Goal: Task Accomplishment & Management: Complete application form

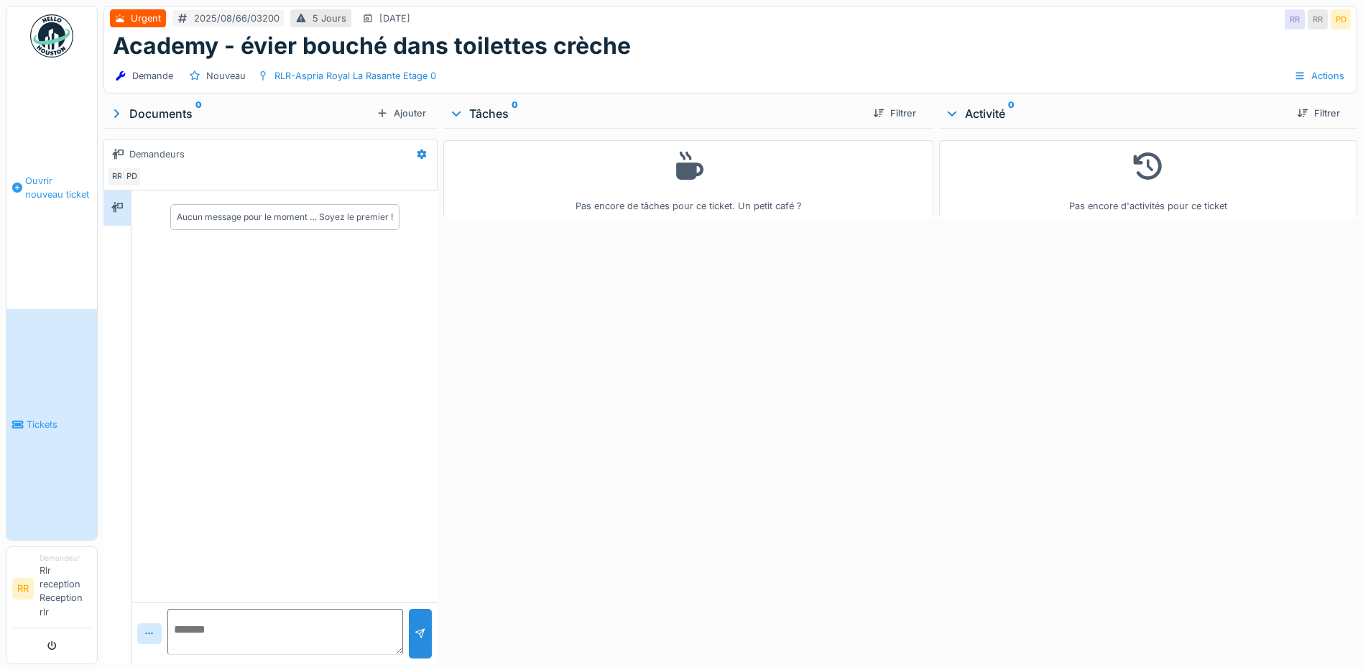
click at [52, 189] on span "Ouvrir nouveau ticket" at bounding box center [58, 187] width 66 height 27
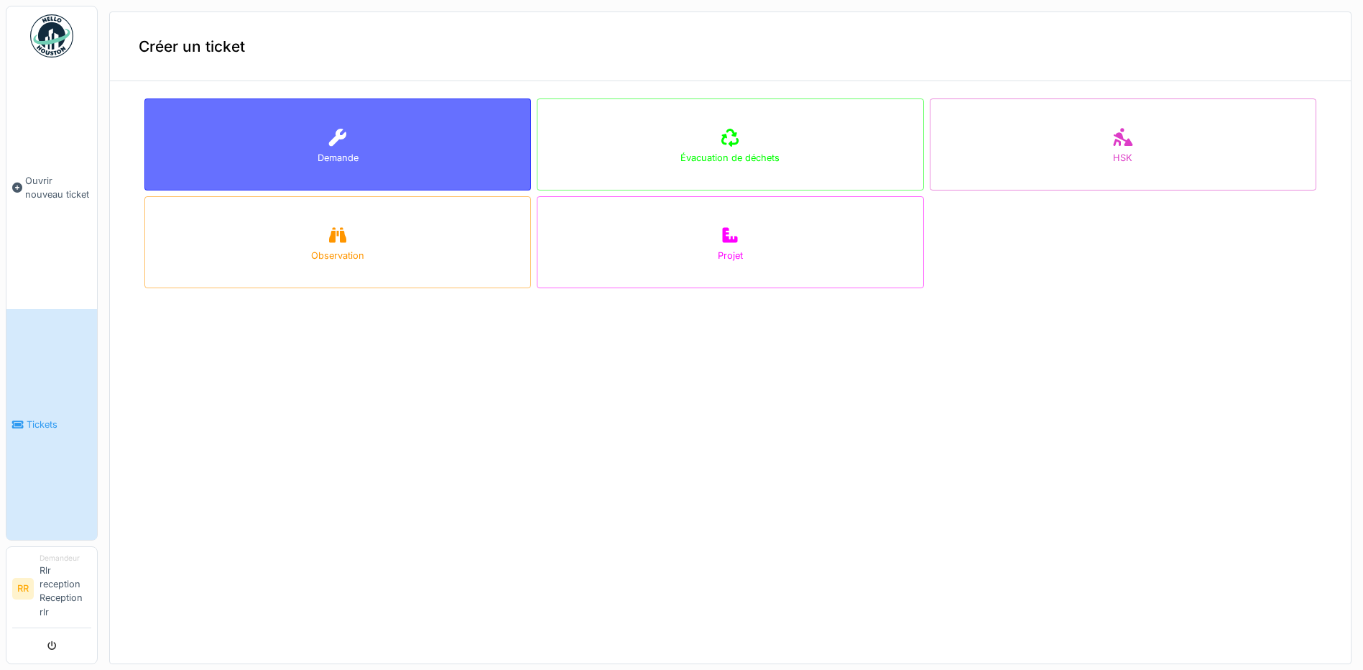
click at [355, 152] on div "Demande" at bounding box center [337, 144] width 387 height 92
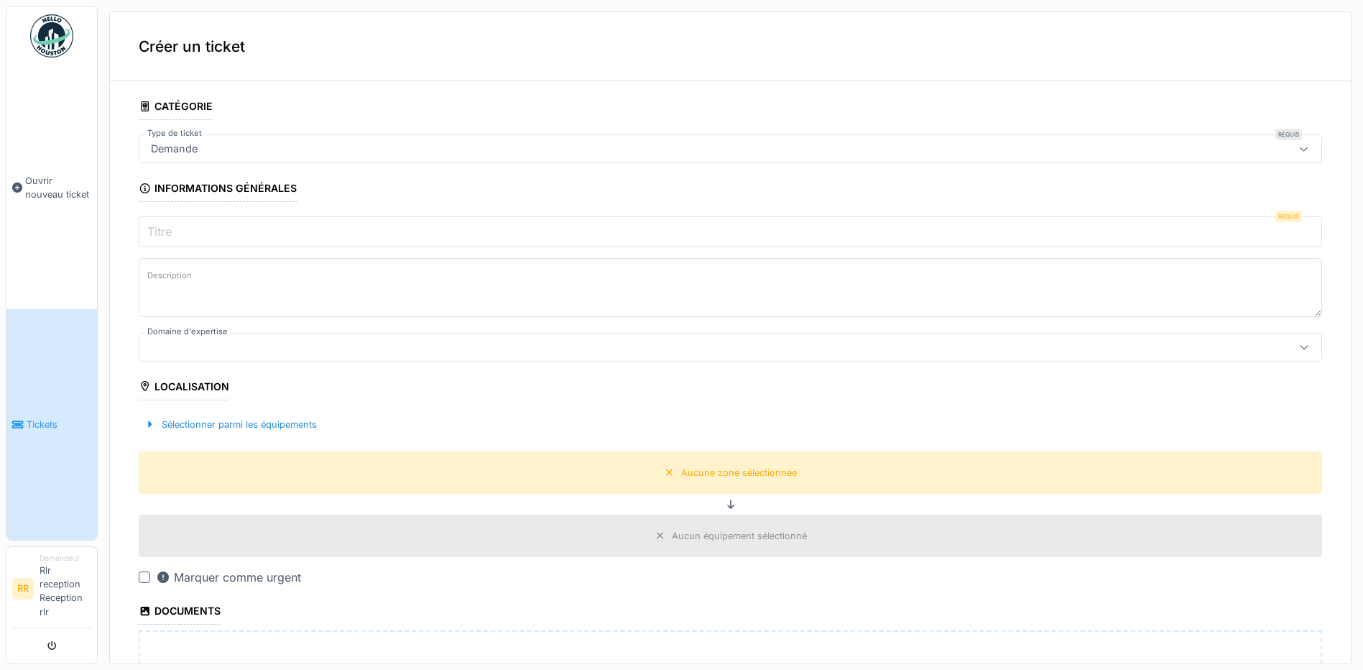
click at [180, 231] on input "Titre" at bounding box center [730, 231] width 1183 height 30
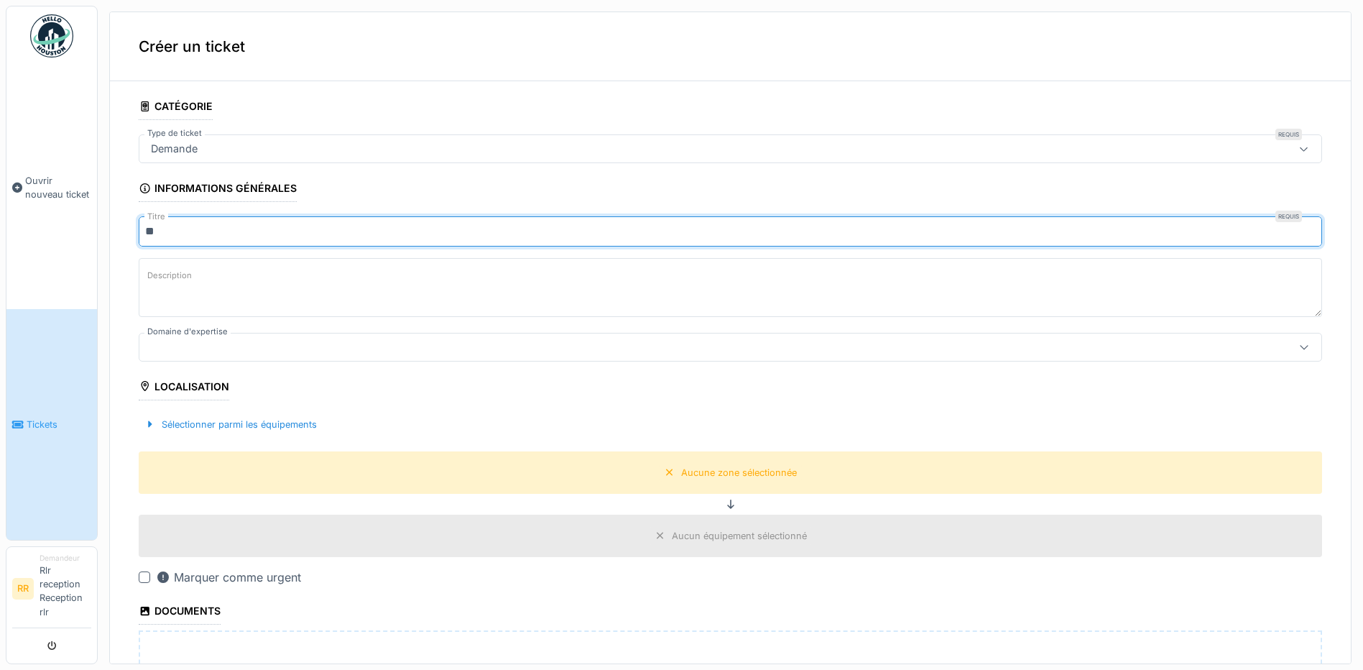
type input "*"
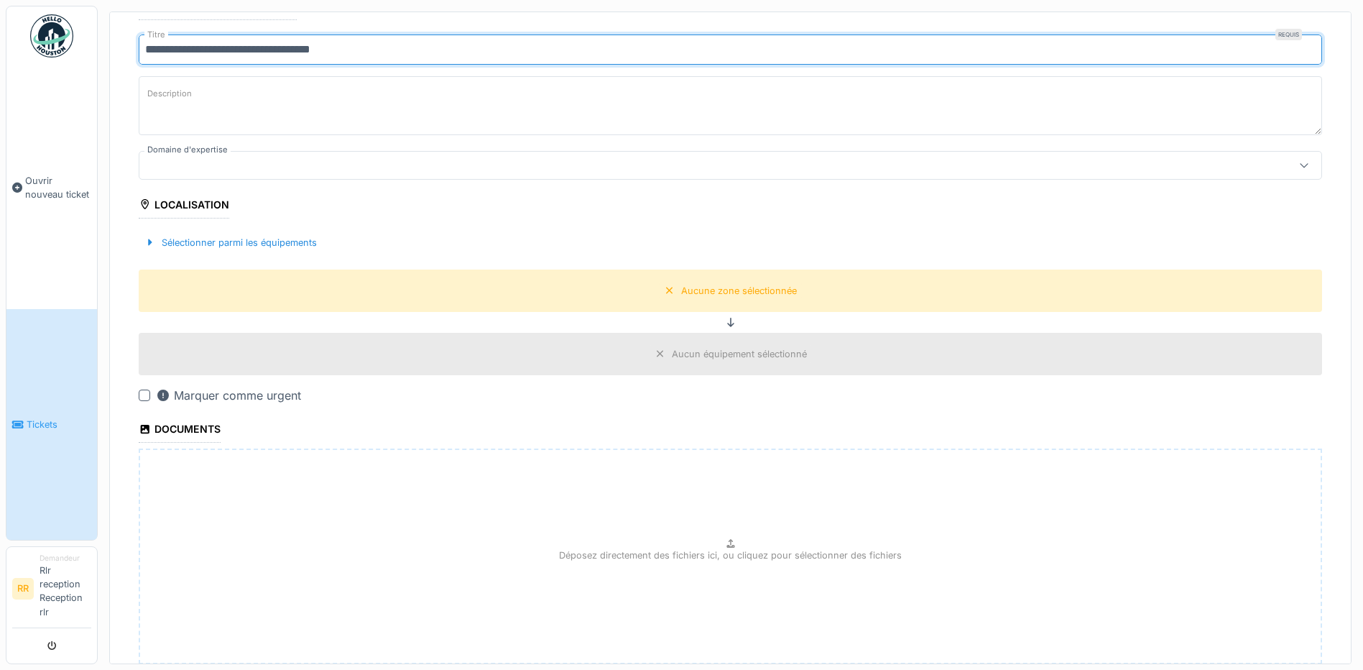
scroll to position [175, 0]
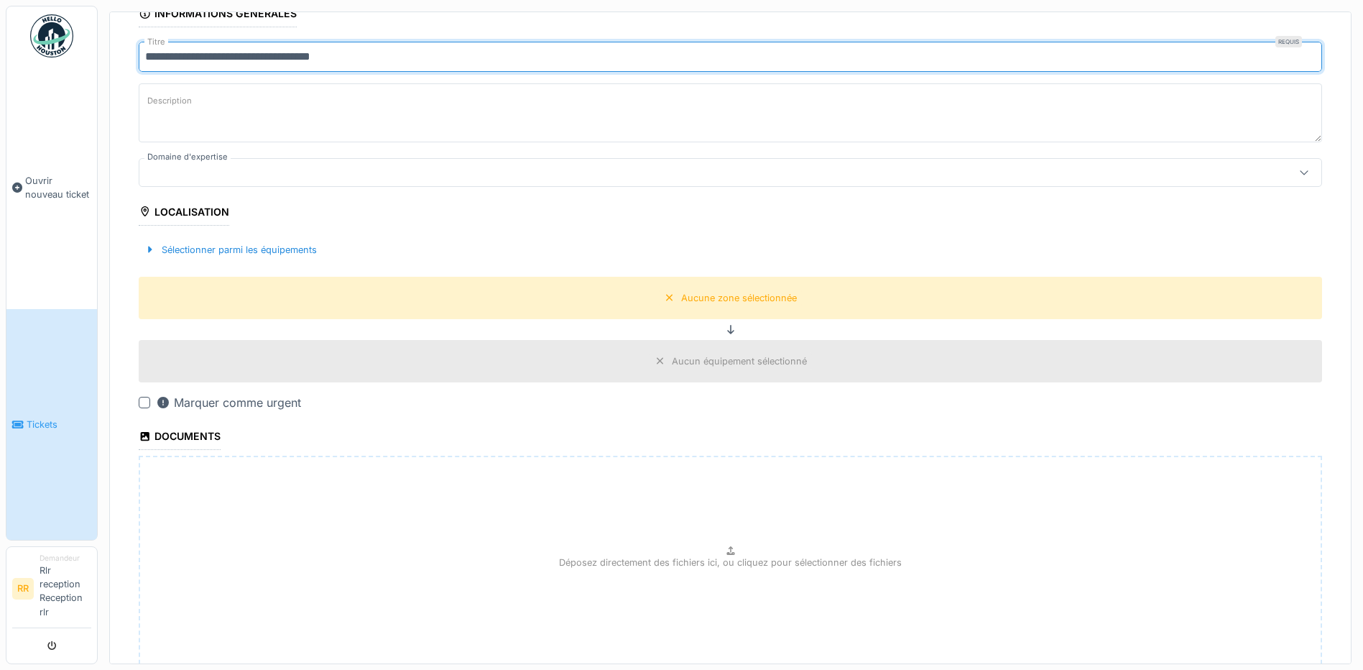
type input "**********"
click at [154, 248] on div at bounding box center [149, 250] width 11 height 14
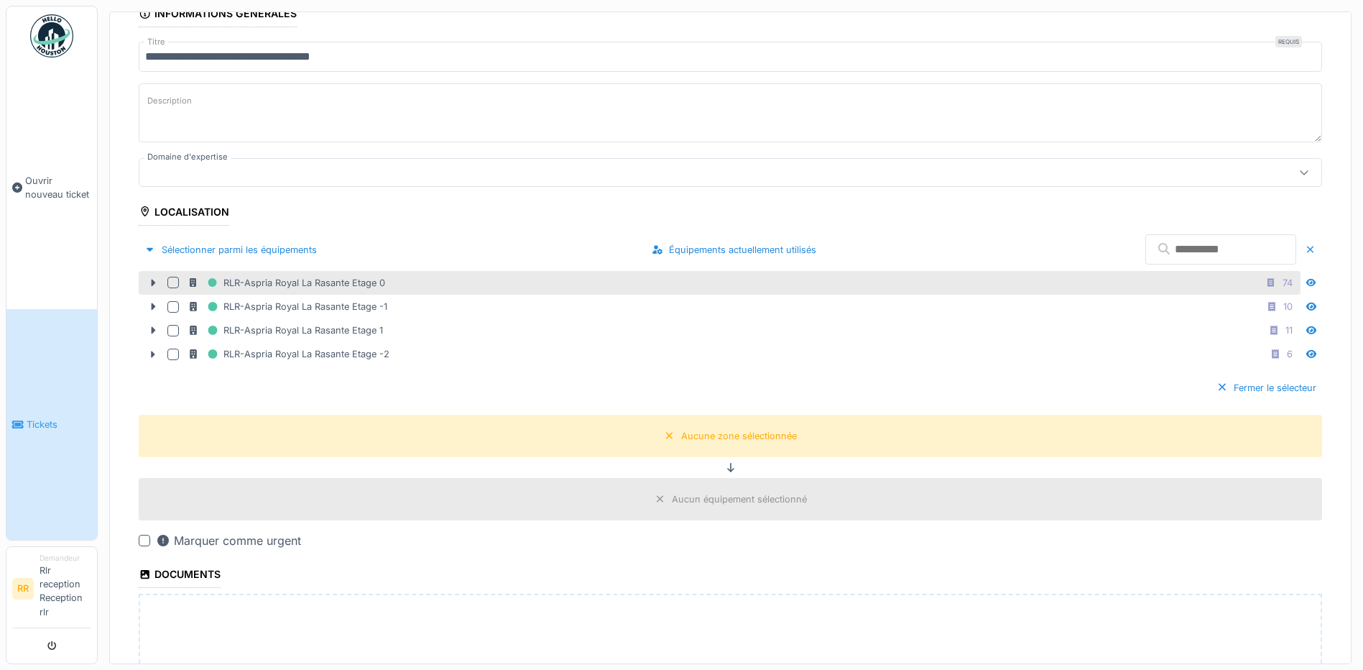
click at [173, 282] on div at bounding box center [172, 282] width 11 height 11
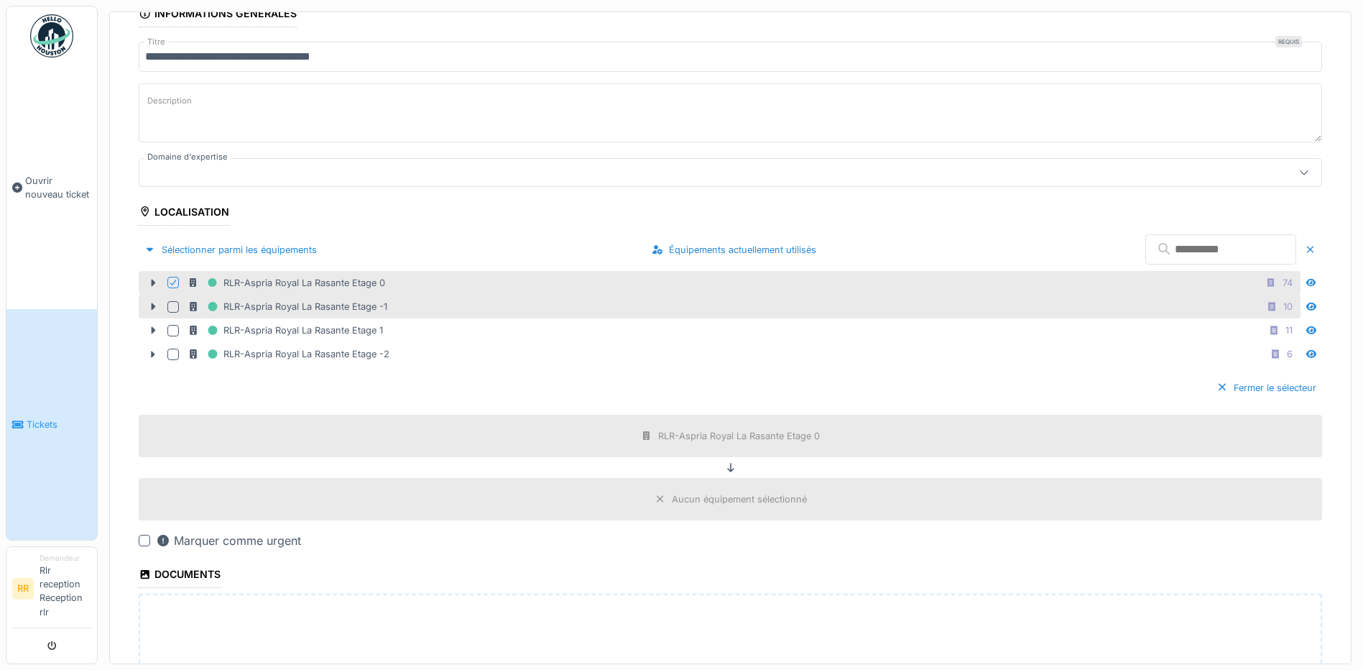
click at [177, 304] on div at bounding box center [172, 306] width 11 height 11
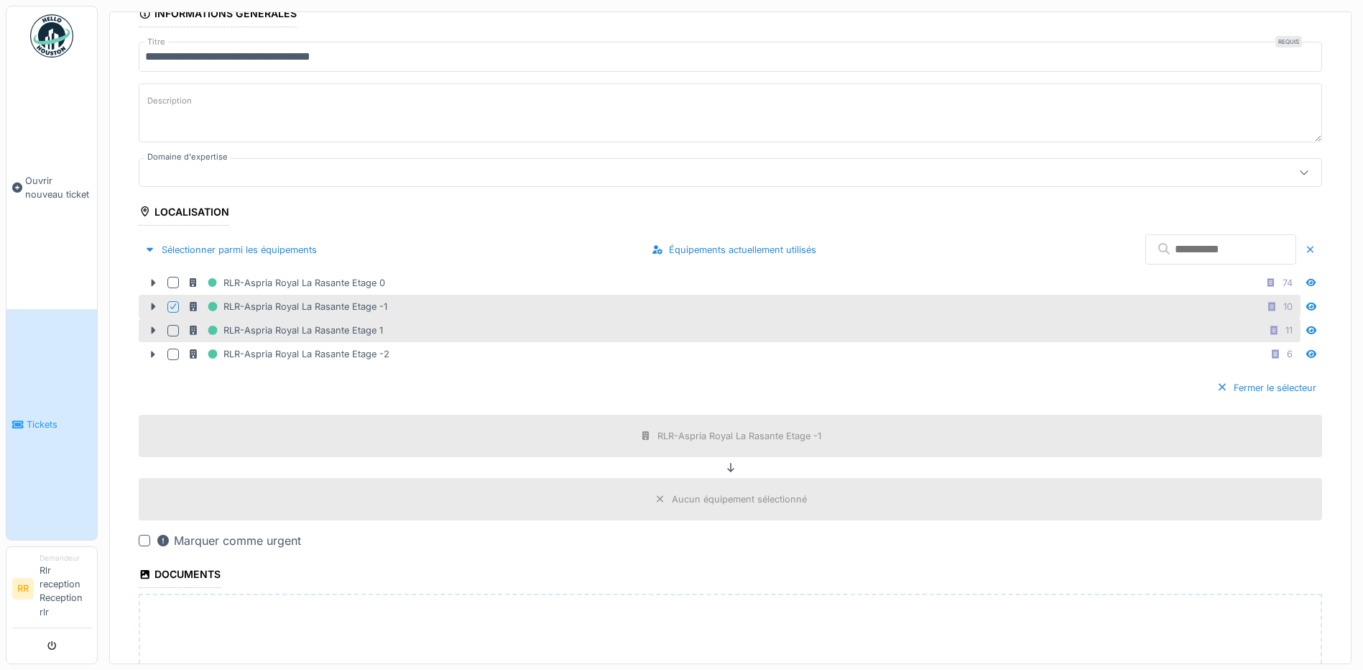
click at [190, 325] on icon at bounding box center [193, 329] width 11 height 9
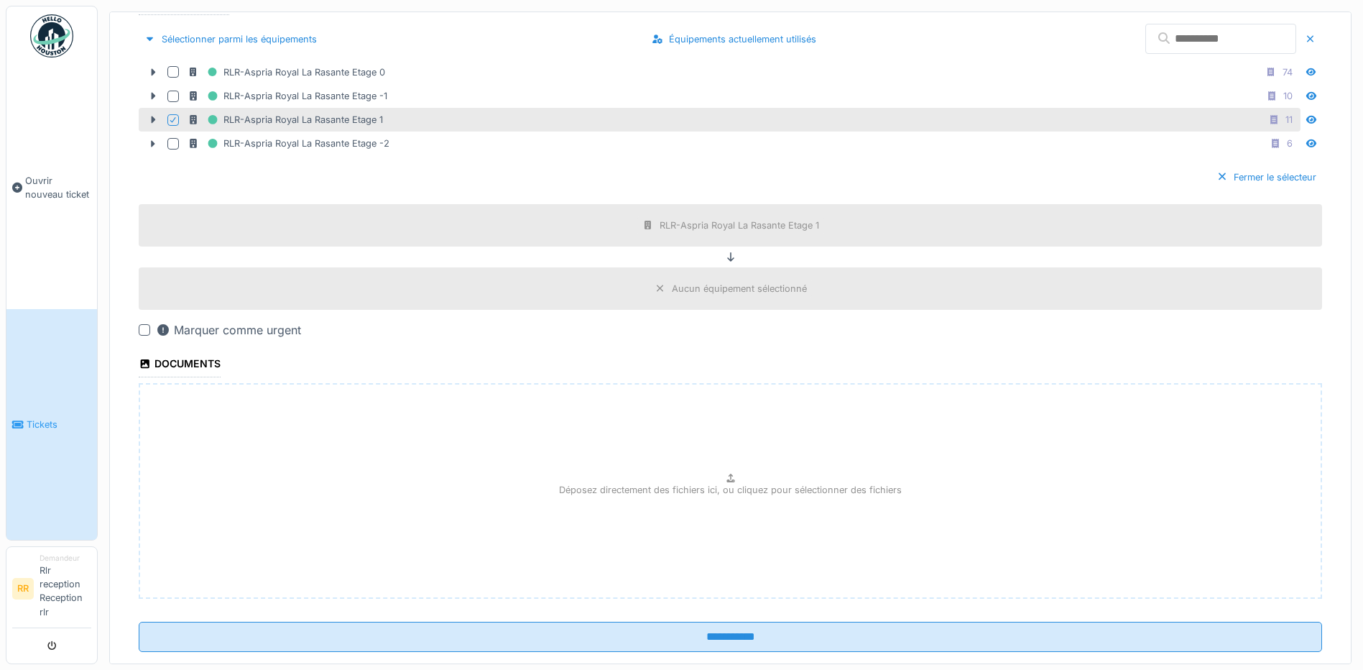
scroll to position [414, 0]
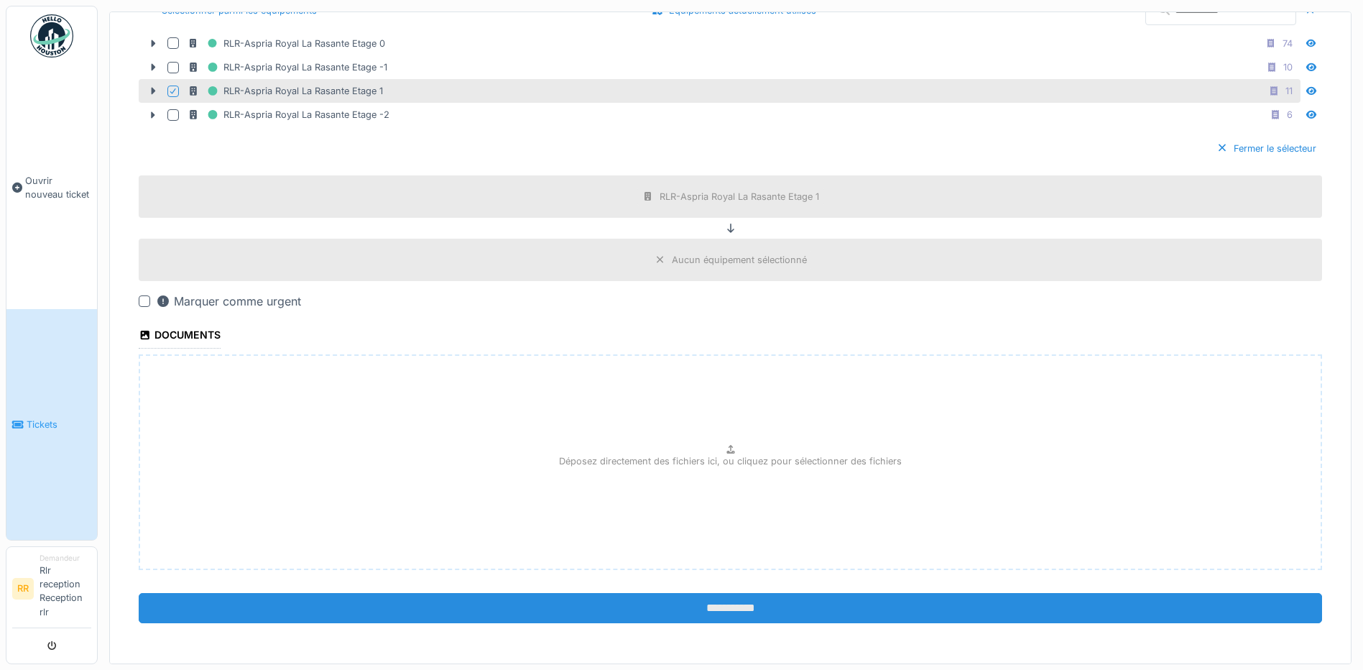
click at [628, 595] on input "**********" at bounding box center [730, 608] width 1183 height 30
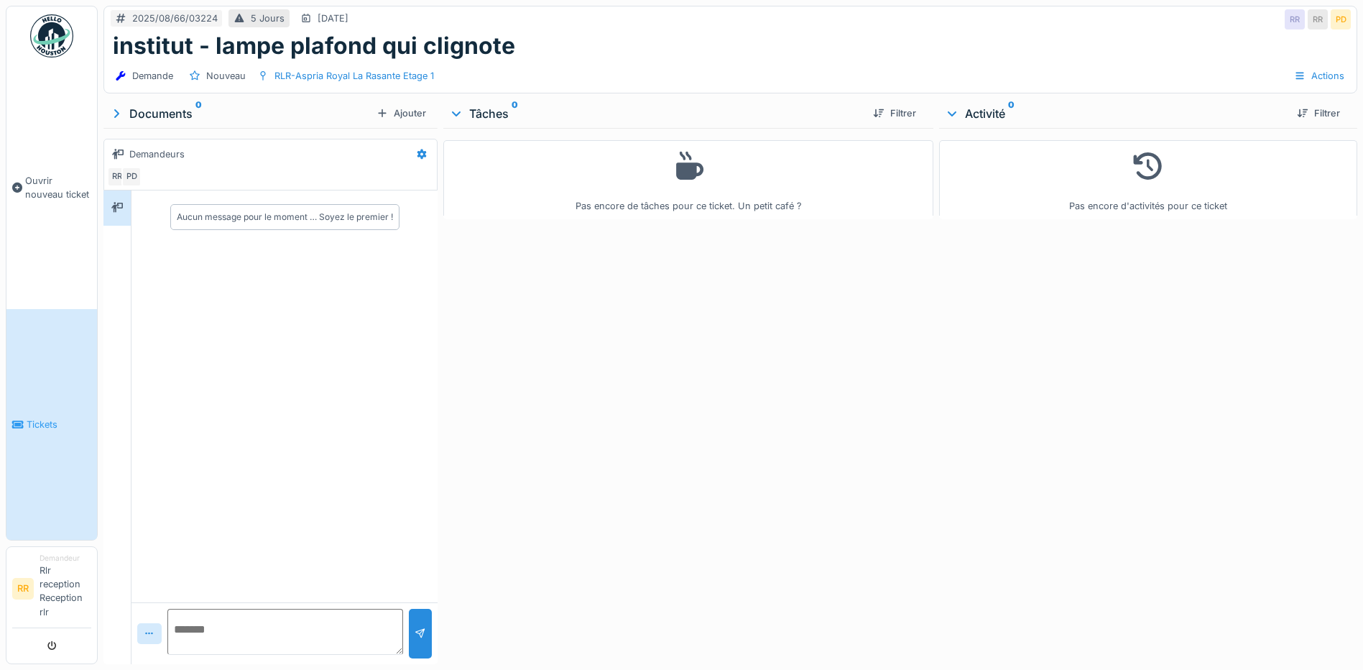
scroll to position [11, 0]
click at [470, 351] on div "Pas encore de tâches pour ce ticket. Un petit café ?" at bounding box center [688, 393] width 490 height 530
click at [466, 312] on div "Pas encore de tâches pour ce ticket. Un petit café ?" at bounding box center [688, 393] width 490 height 530
